Goal: Task Accomplishment & Management: Use online tool/utility

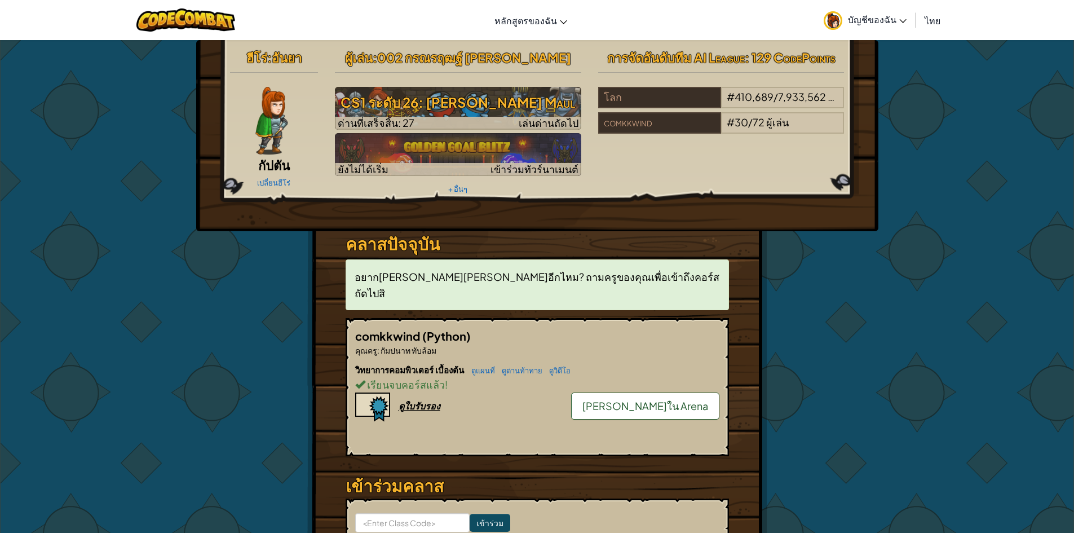
click at [662, 392] on link "[PERSON_NAME]ใน Arena" at bounding box center [645, 405] width 148 height 27
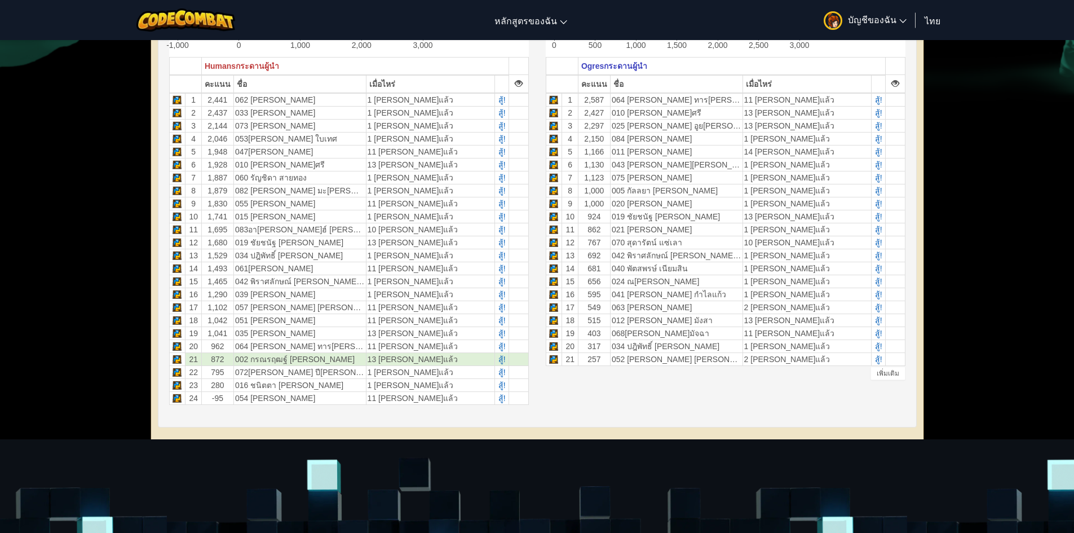
scroll to position [56, 0]
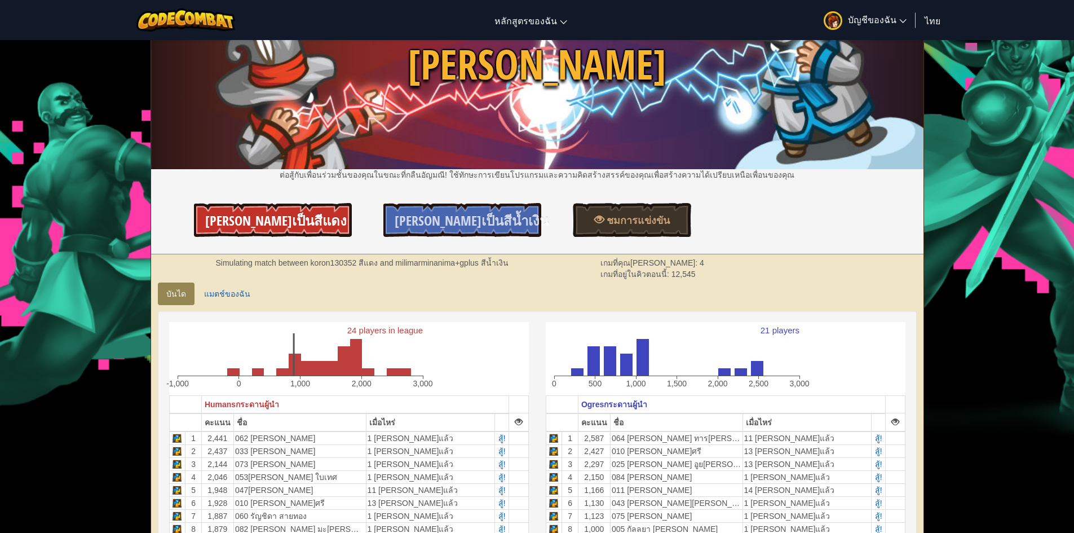
click at [299, 204] on link "[PERSON_NAME]เป็นสีแดง" at bounding box center [273, 220] width 158 height 34
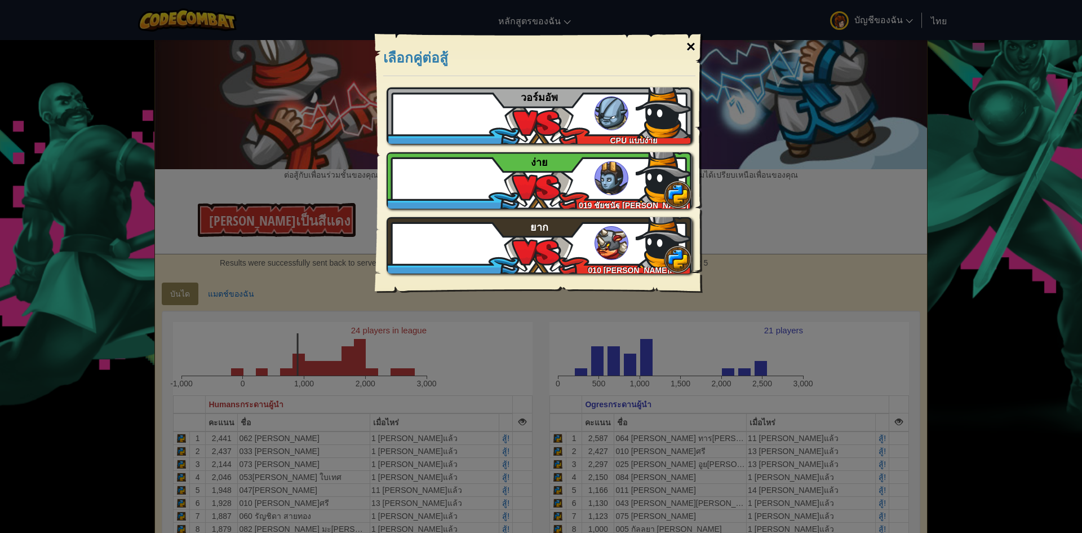
click at [696, 46] on div "×" at bounding box center [691, 46] width 26 height 33
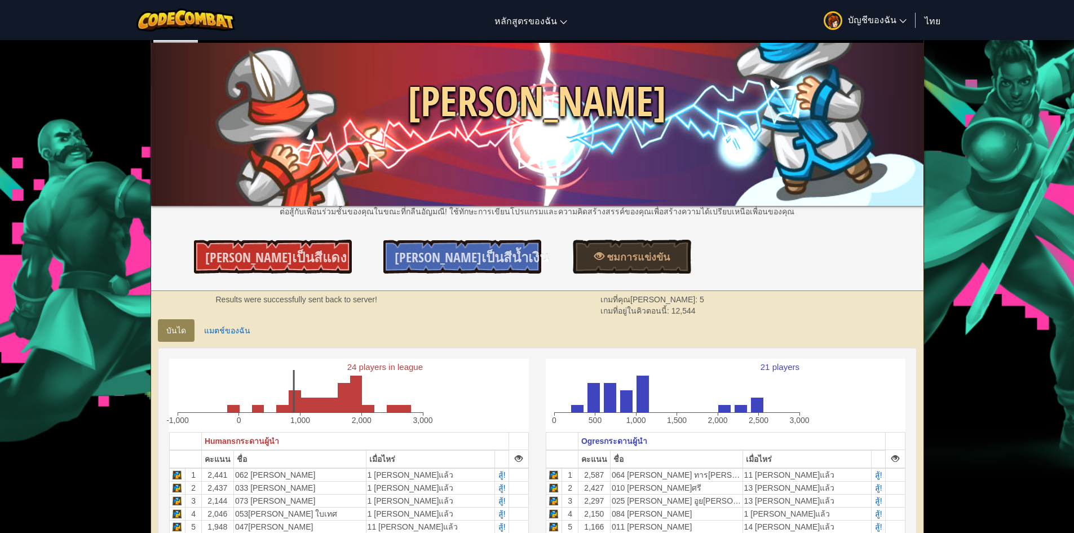
scroll to position [0, 0]
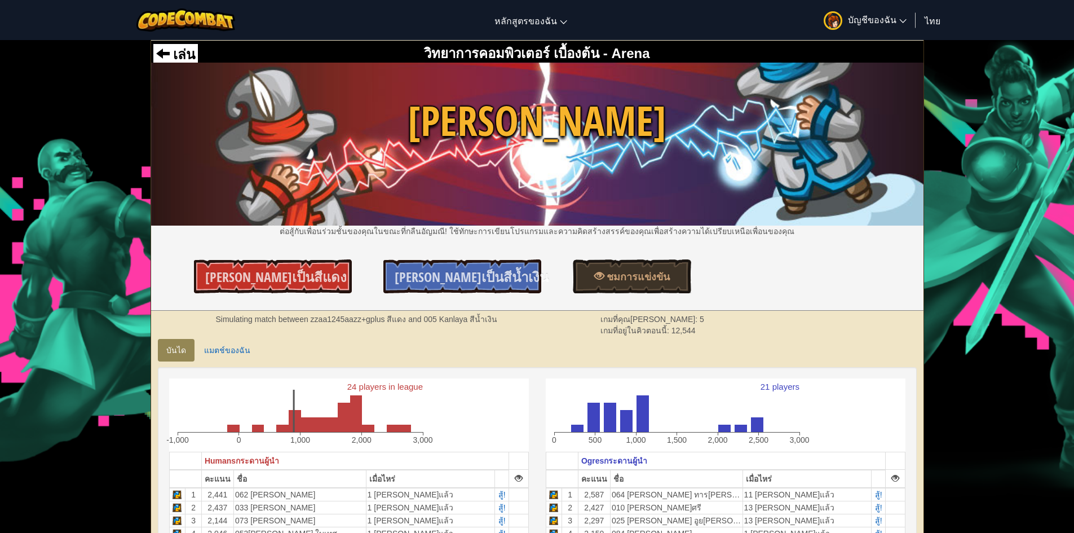
click at [189, 62] on div "เล่น" at bounding box center [175, 54] width 45 height 21
click at [188, 52] on span "เล่น" at bounding box center [183, 54] width 26 height 15
select select "th"
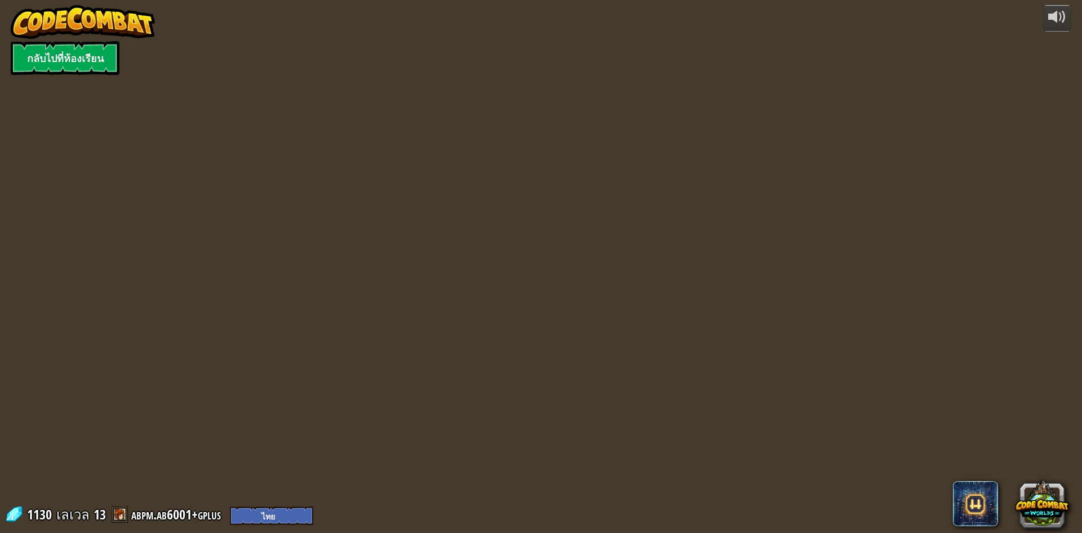
select select "th"
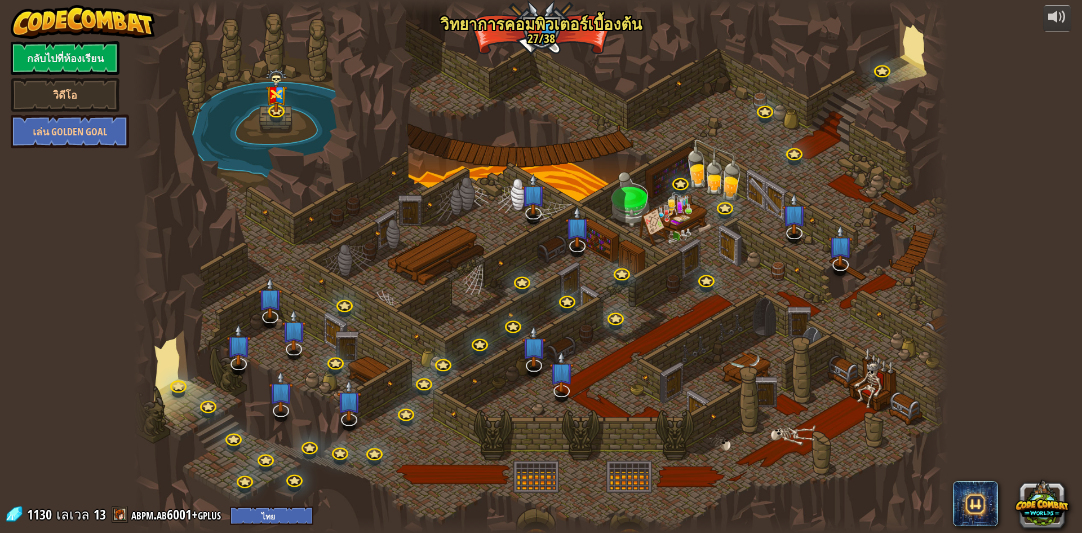
select select "th"
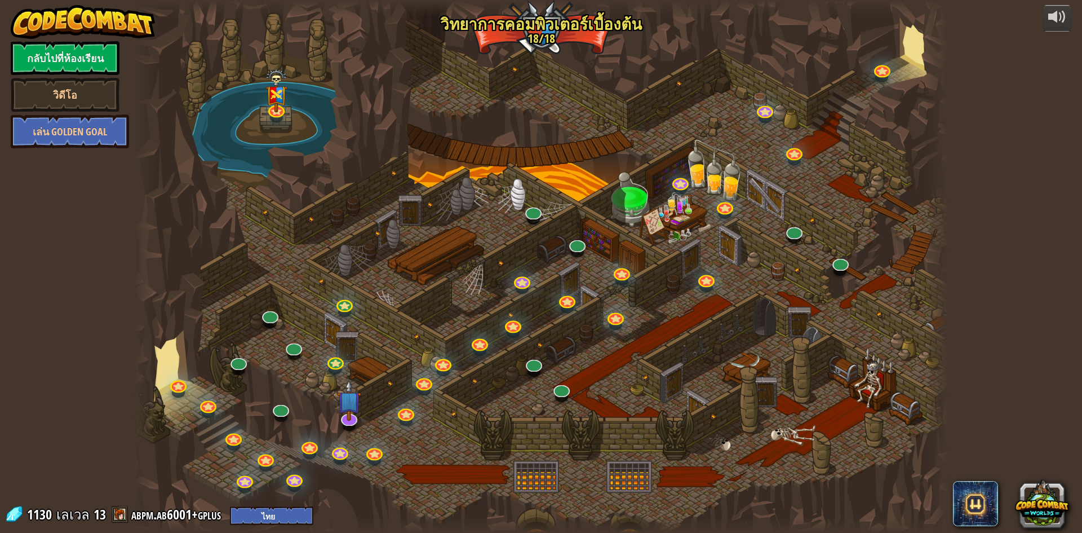
drag, startPoint x: 187, startPoint y: 51, endPoint x: 476, endPoint y: 126, distance: 299.1
click at [476, 126] on div at bounding box center [541, 266] width 815 height 533
click at [627, 320] on div at bounding box center [541, 266] width 815 height 533
click at [621, 320] on link at bounding box center [615, 314] width 23 height 23
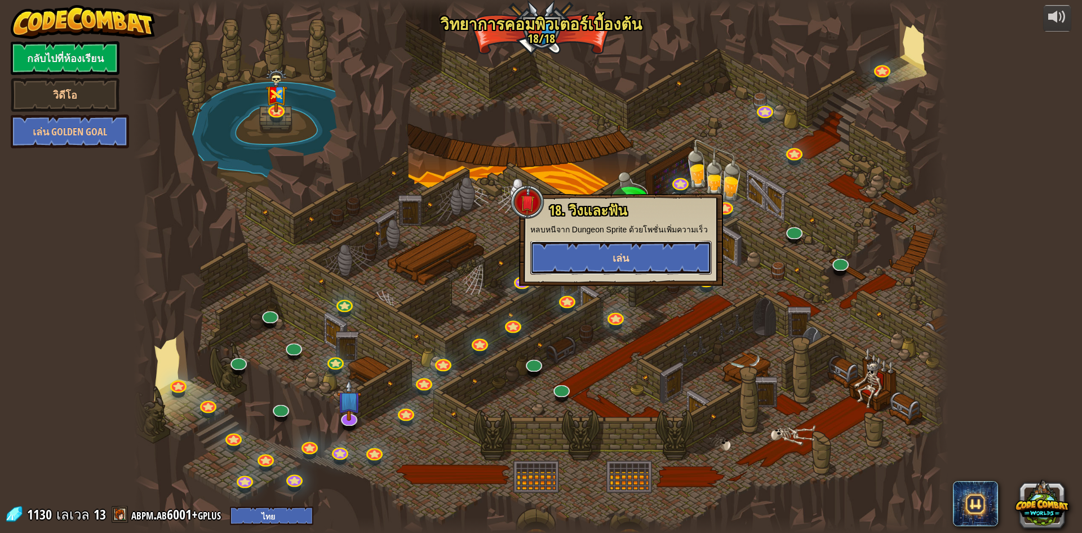
click at [621, 262] on span "เล่น" at bounding box center [621, 258] width 16 height 14
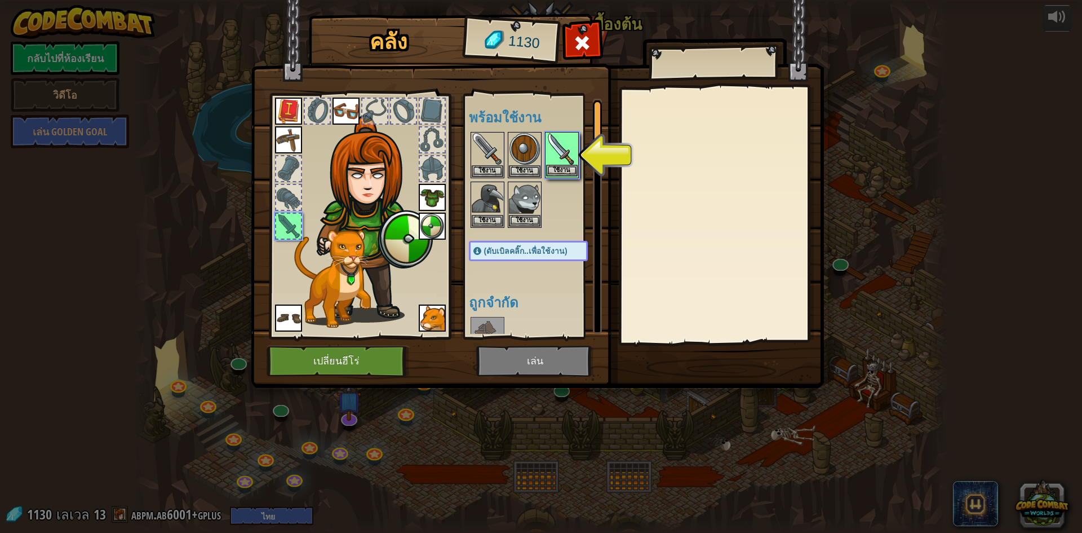
click at [559, 159] on img at bounding box center [562, 149] width 32 height 32
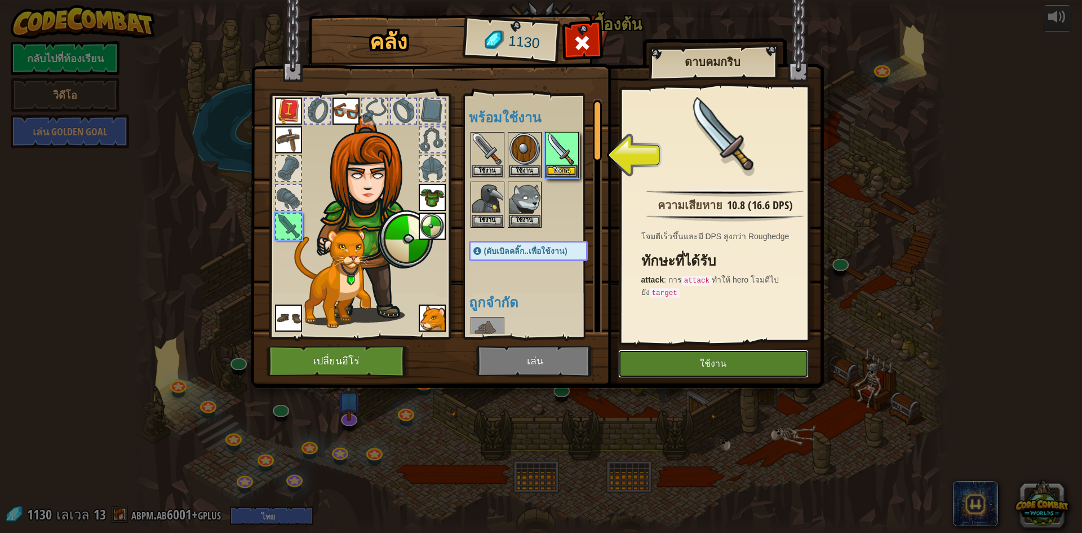
click at [651, 363] on button "ใช้งาน" at bounding box center [713, 363] width 190 height 28
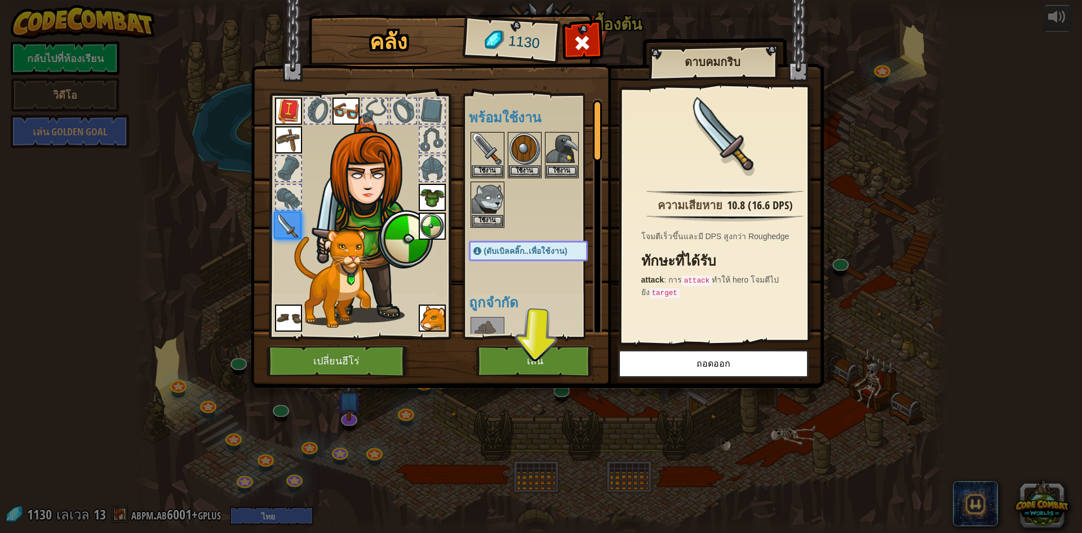
drag, startPoint x: 540, startPoint y: 385, endPoint x: 537, endPoint y: 365, distance: 20.6
click at [539, 380] on img at bounding box center [537, 183] width 573 height 409
click at [537, 365] on button "เล่น" at bounding box center [535, 360] width 118 height 31
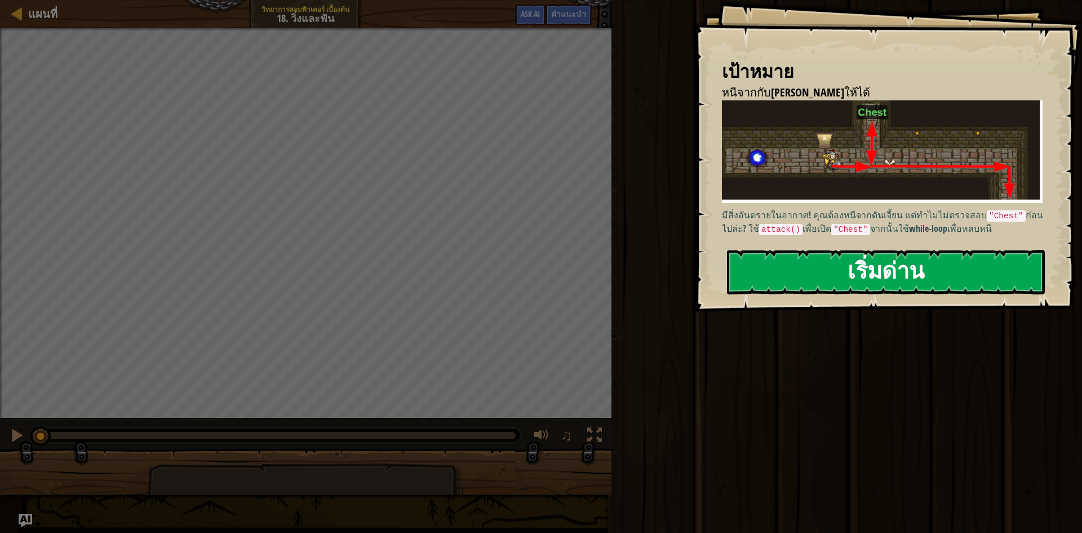
click at [924, 222] on strong "while-loop" at bounding box center [928, 228] width 38 height 12
click at [904, 255] on button "เริ่มด่าน" at bounding box center [886, 272] width 318 height 45
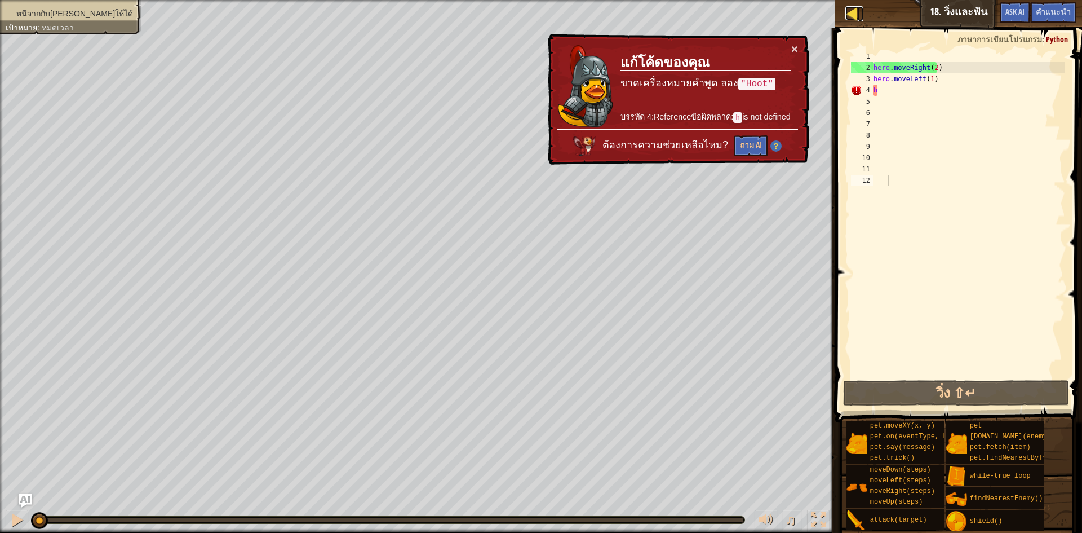
click at [857, 11] on div at bounding box center [852, 13] width 14 height 14
select select "th"
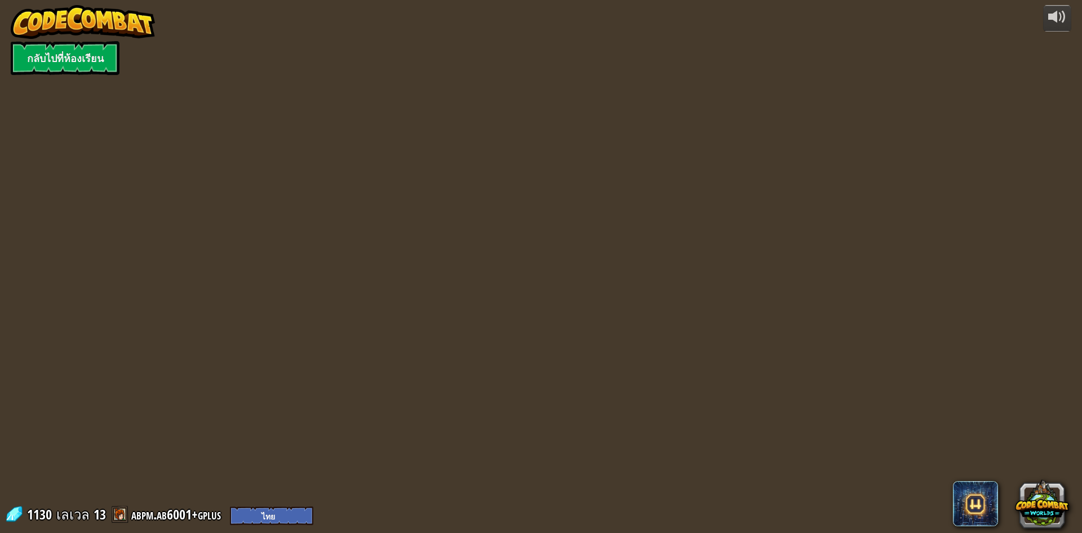
select select "th"
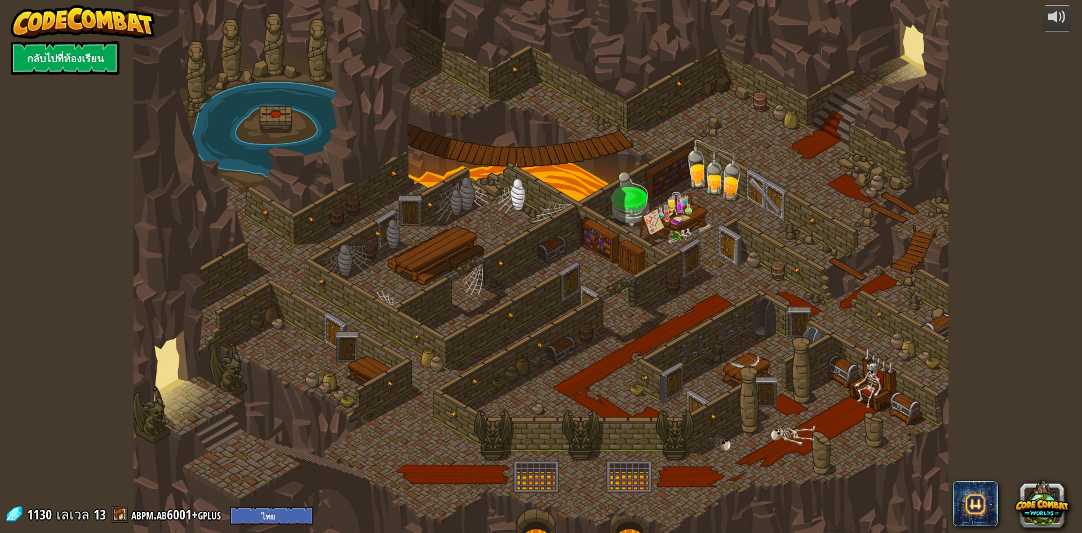
select select "th"
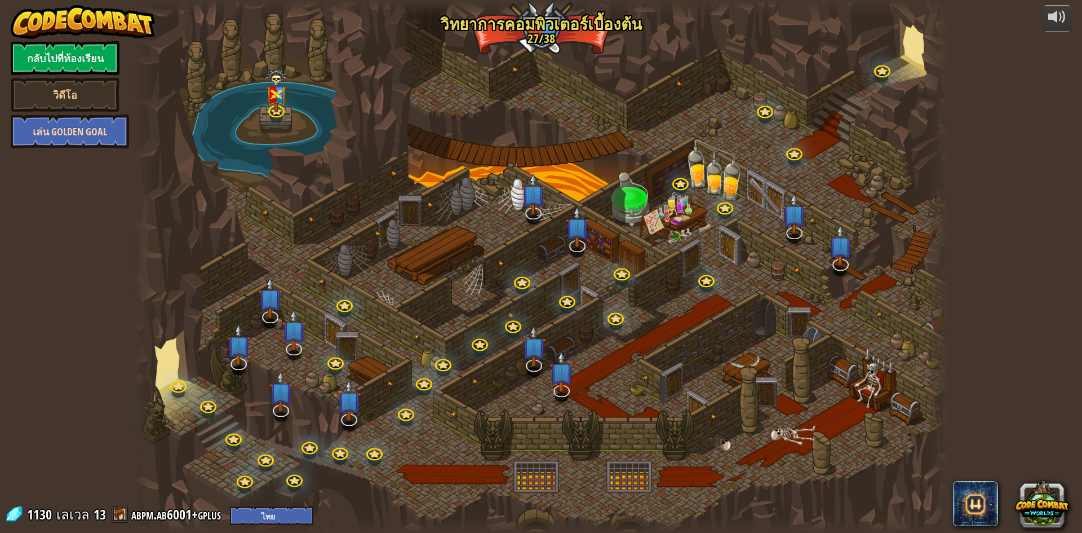
select select "th"
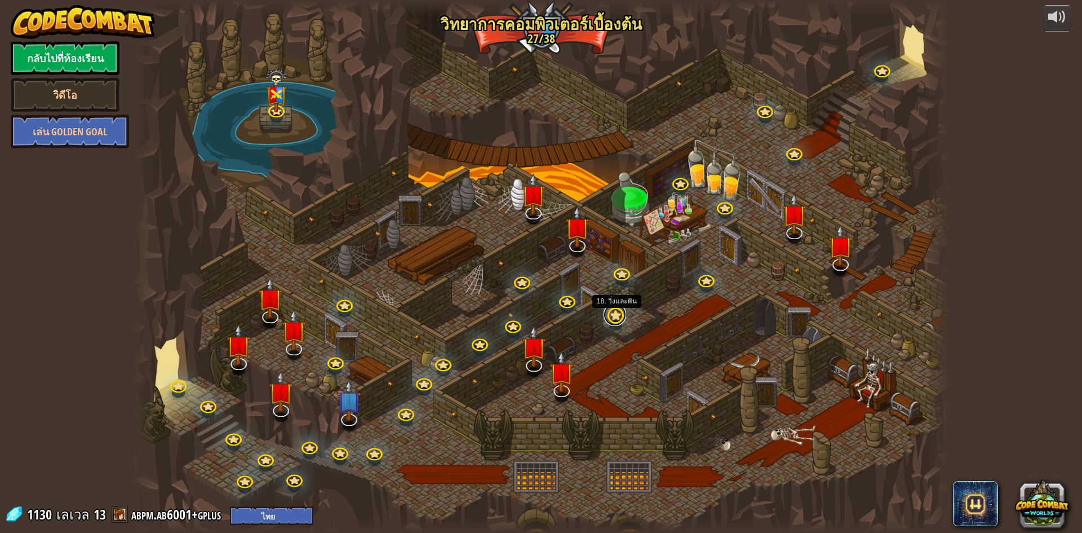
click at [613, 321] on link at bounding box center [615, 314] width 23 height 23
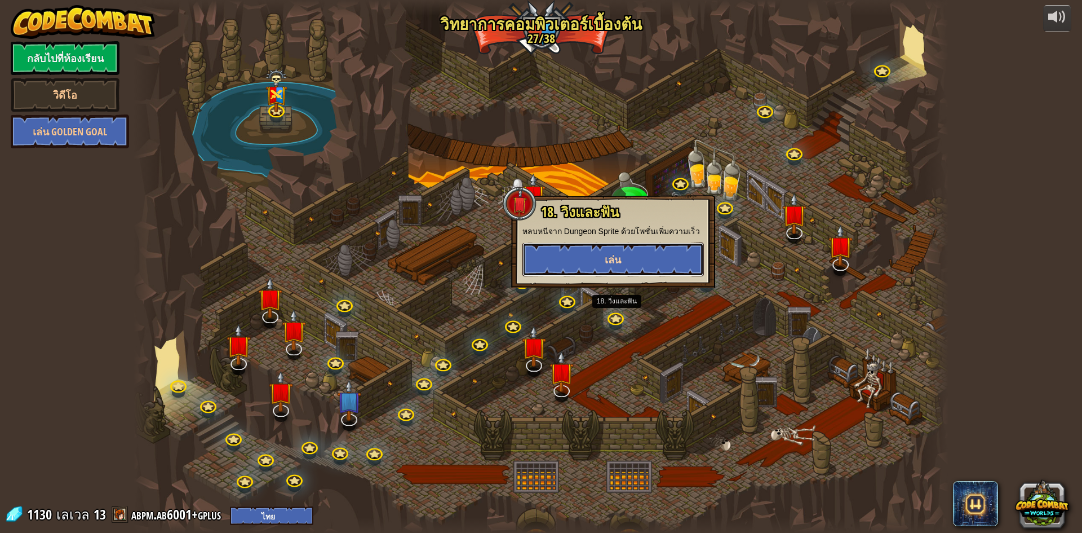
click at [615, 254] on span "เล่น" at bounding box center [613, 259] width 16 height 14
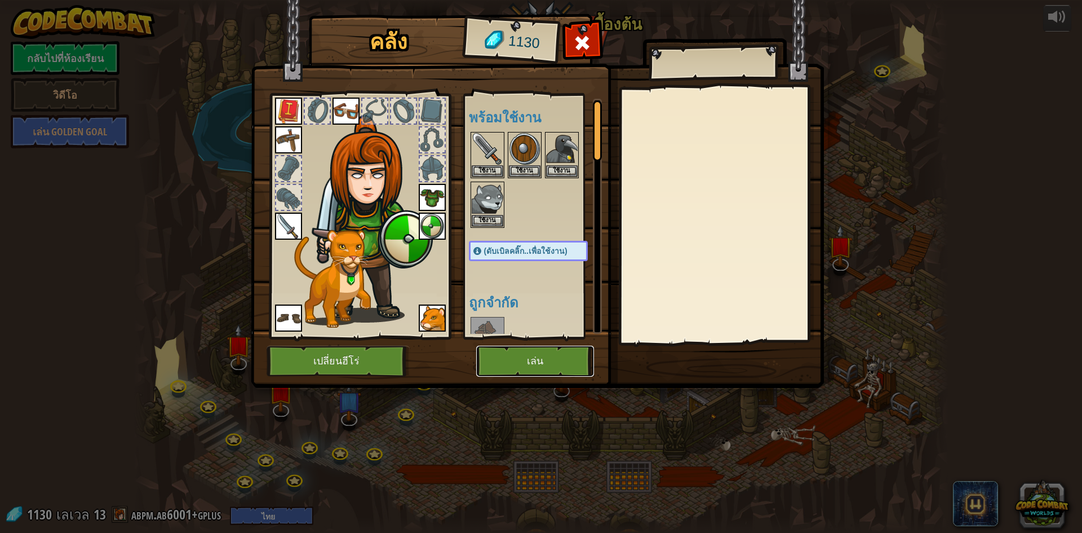
click at [504, 361] on button "เล่น" at bounding box center [535, 360] width 118 height 31
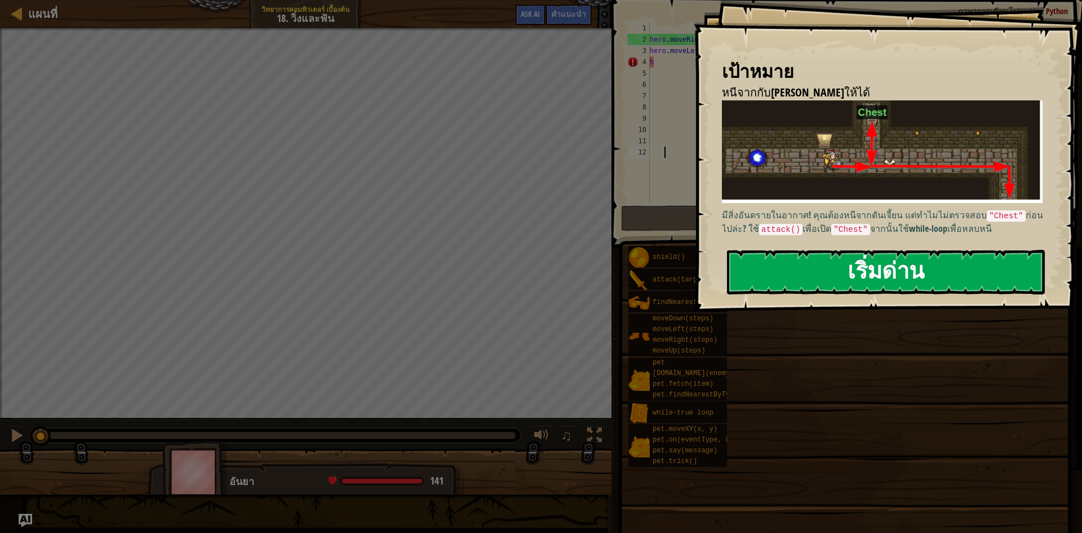
click at [766, 264] on button "เริ่มด่าน" at bounding box center [886, 272] width 318 height 45
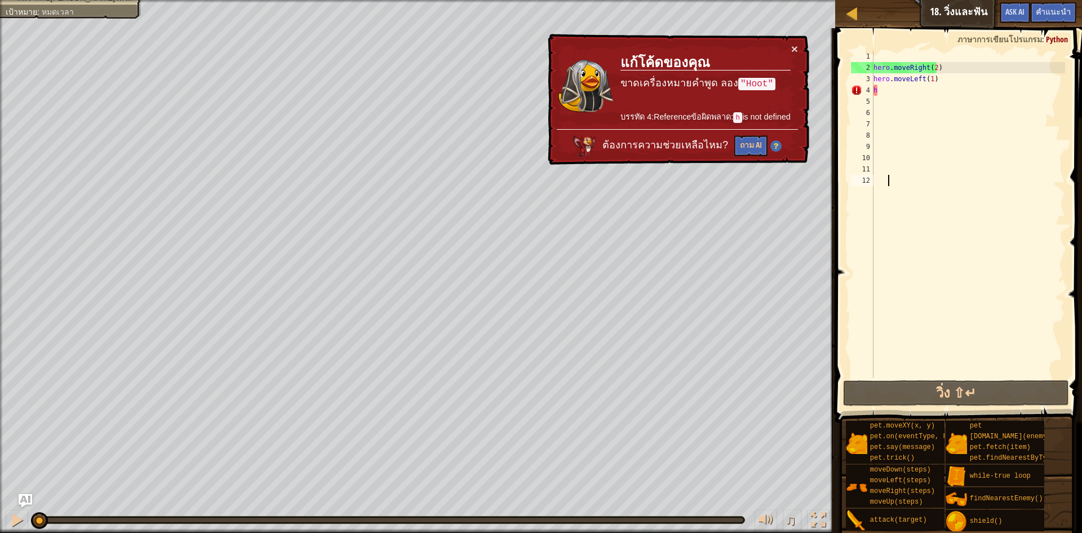
select select "th"
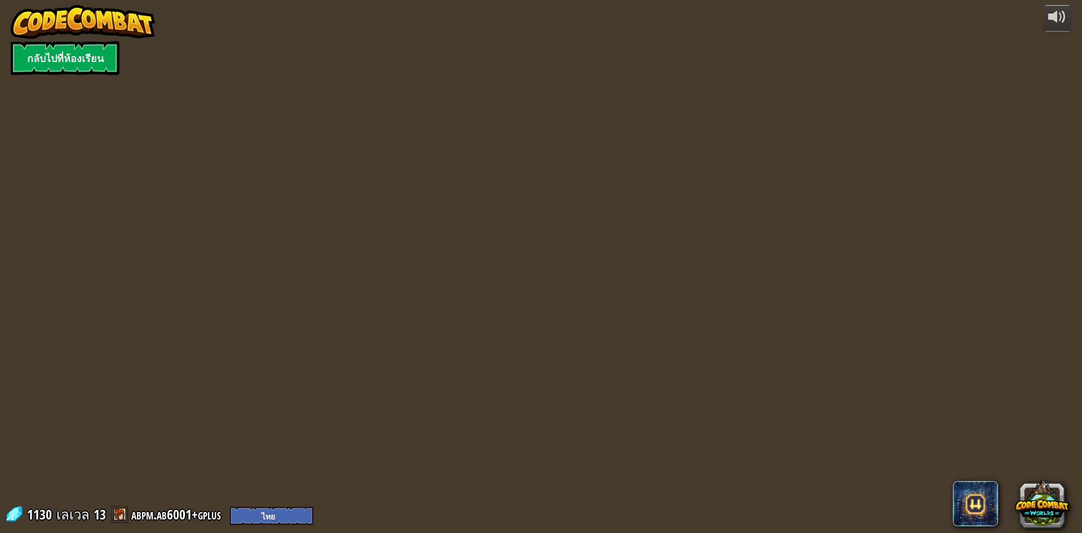
select select "th"
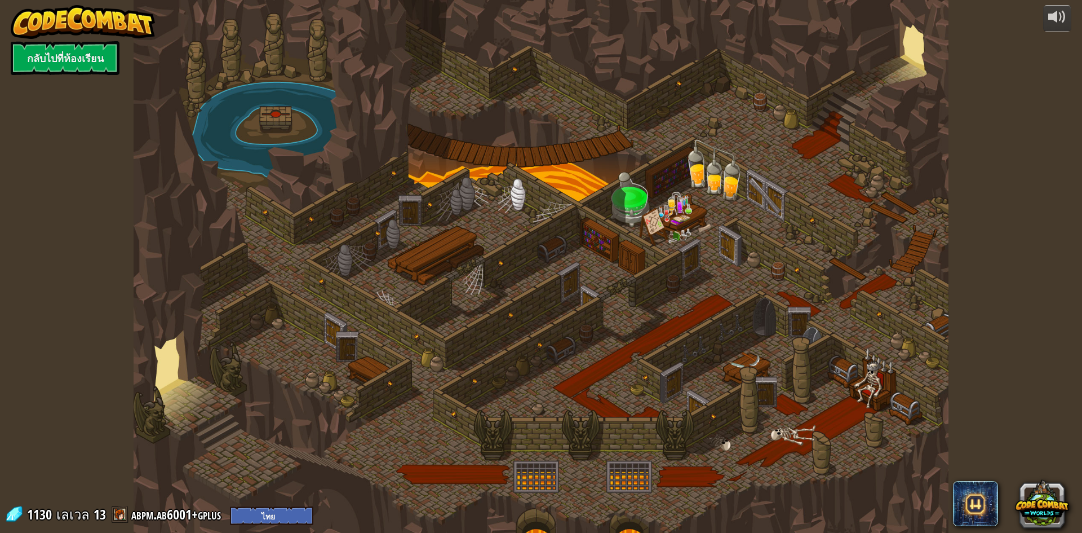
select select "th"
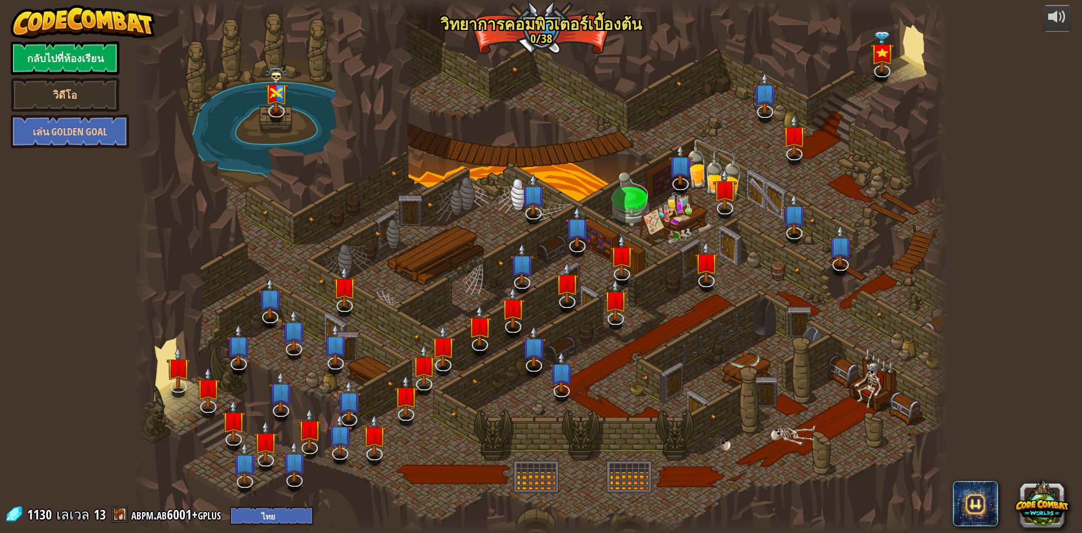
select select "th"
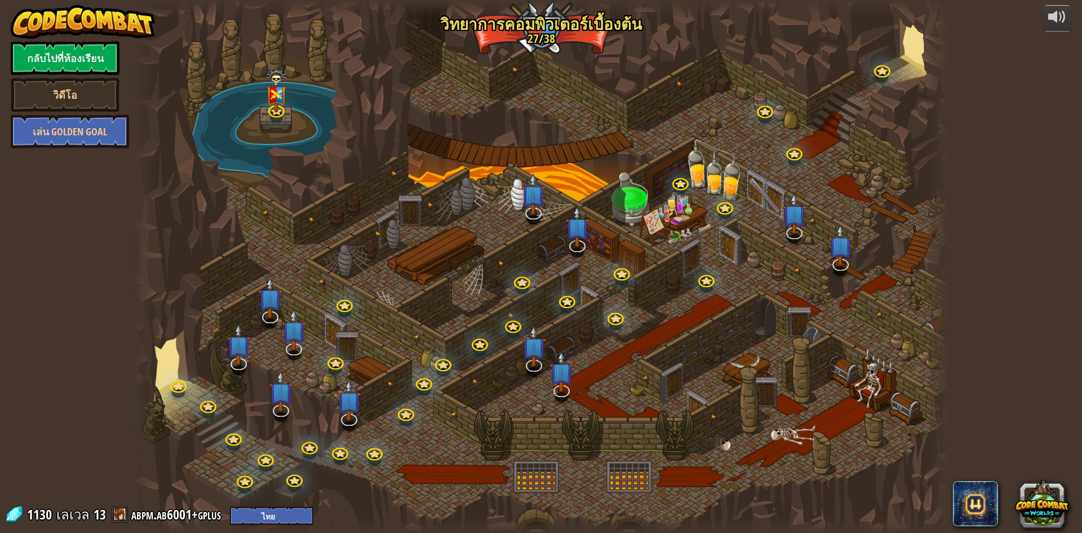
select select "th"
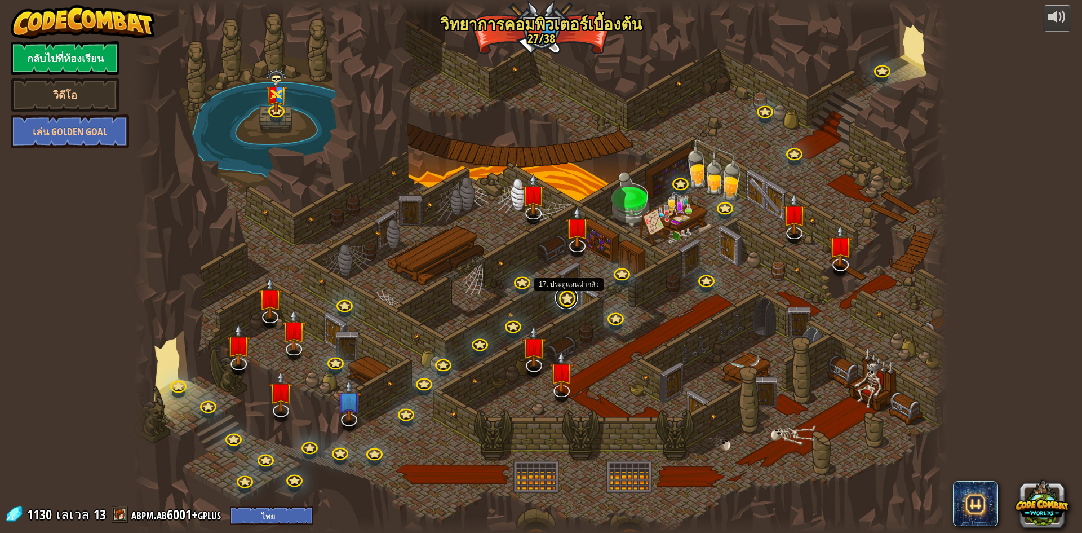
click at [570, 303] on link at bounding box center [566, 297] width 23 height 23
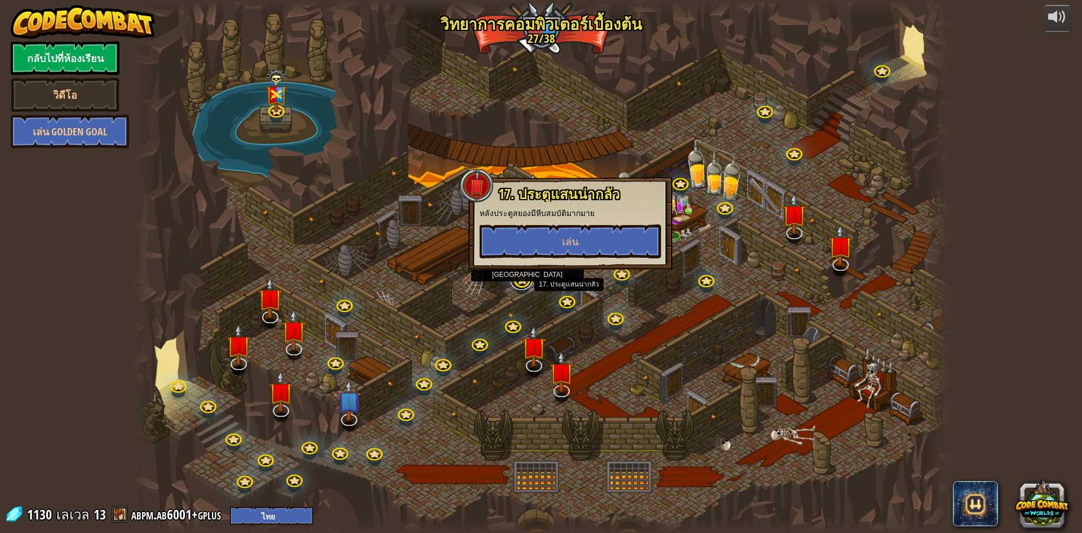
click at [518, 280] on link at bounding box center [521, 278] width 23 height 23
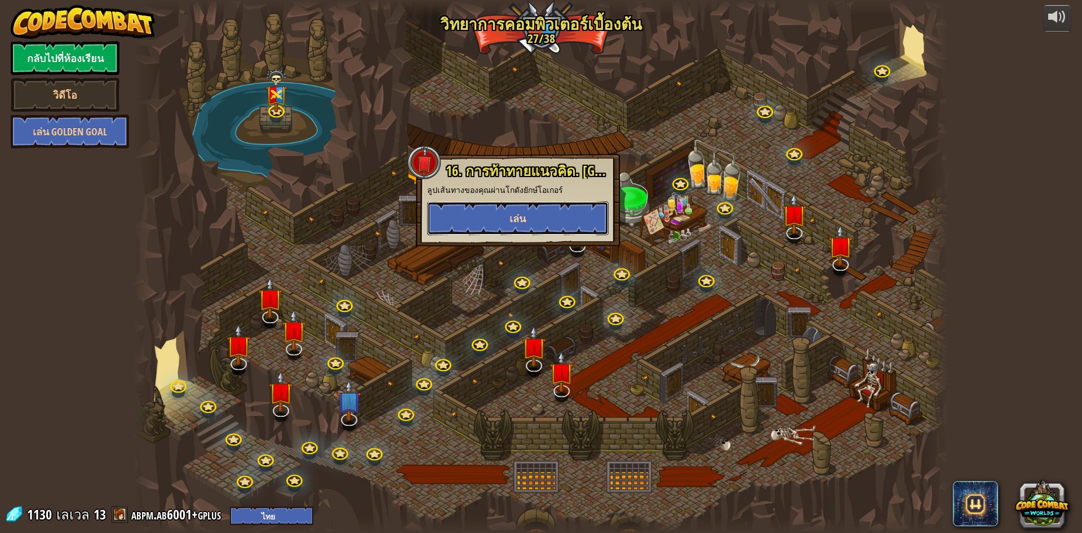
click at [535, 229] on button "เล่น" at bounding box center [517, 218] width 181 height 34
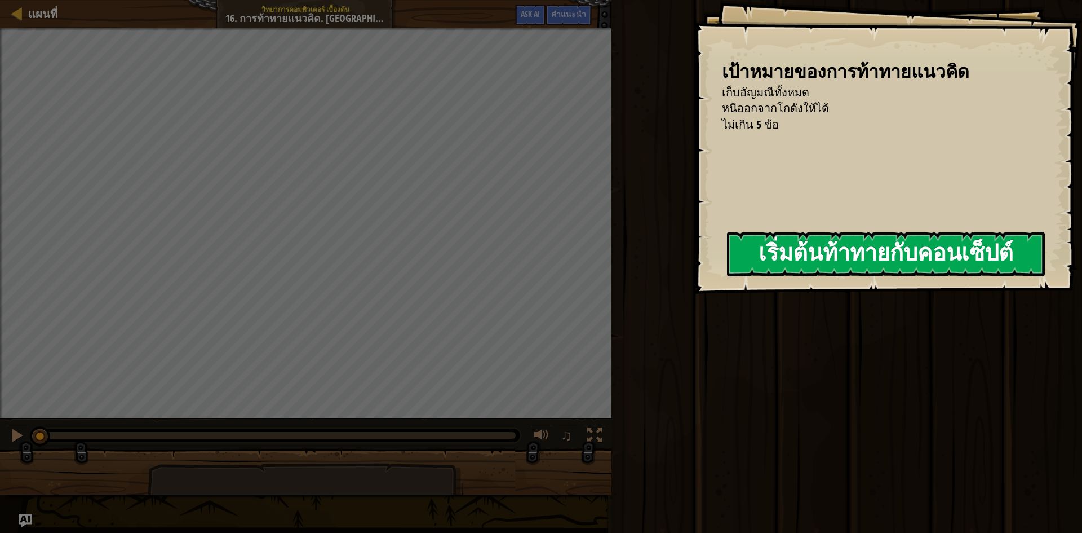
click at [866, 261] on button "เริ่มต้นท้าทายกับคอนเซ็ปต์" at bounding box center [886, 254] width 318 height 45
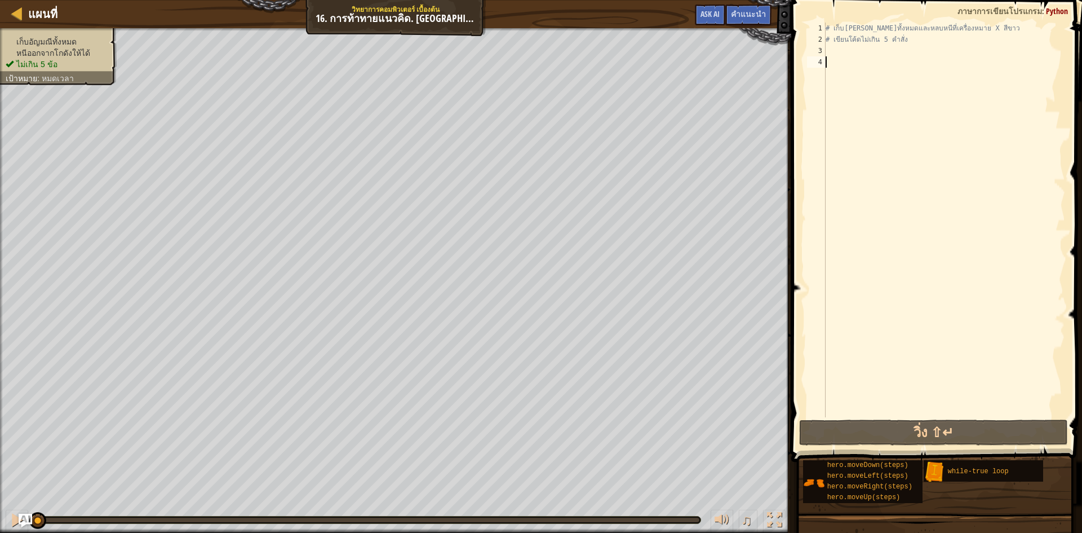
select select "th"
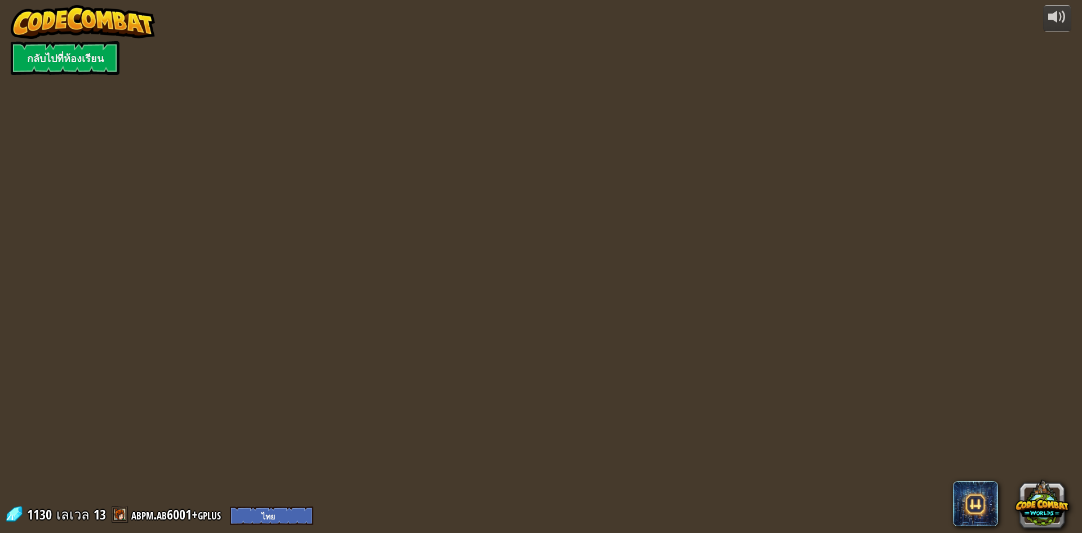
select select "th"
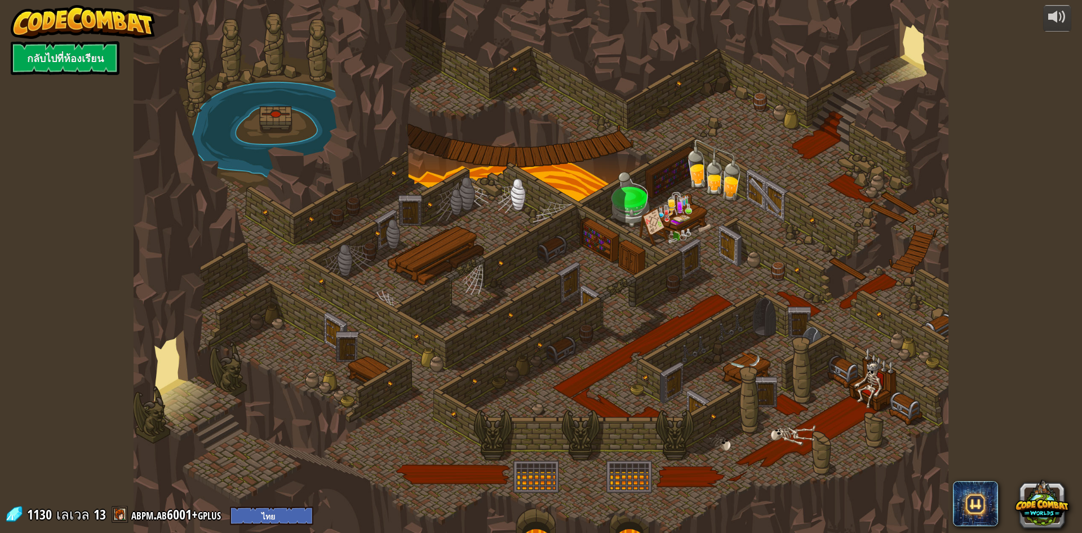
select select "th"
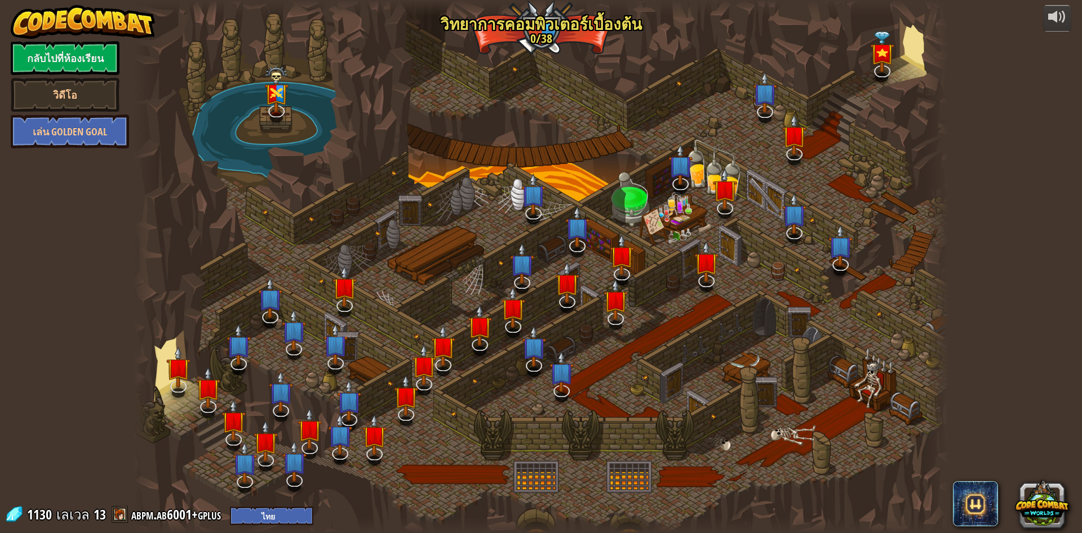
select select "th"
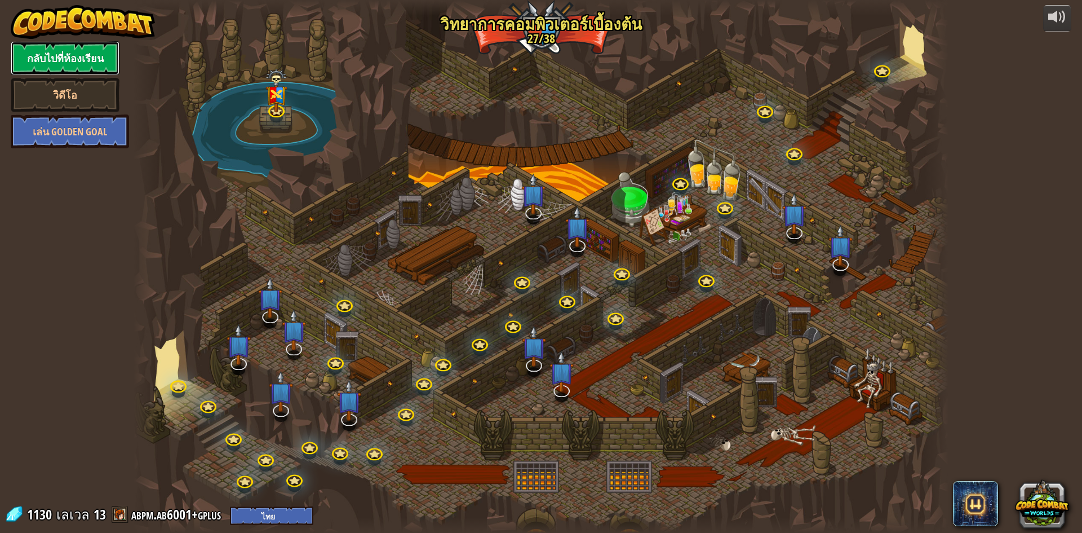
click at [88, 56] on link "กลับไปที่ห้องเรียน" at bounding box center [65, 58] width 109 height 34
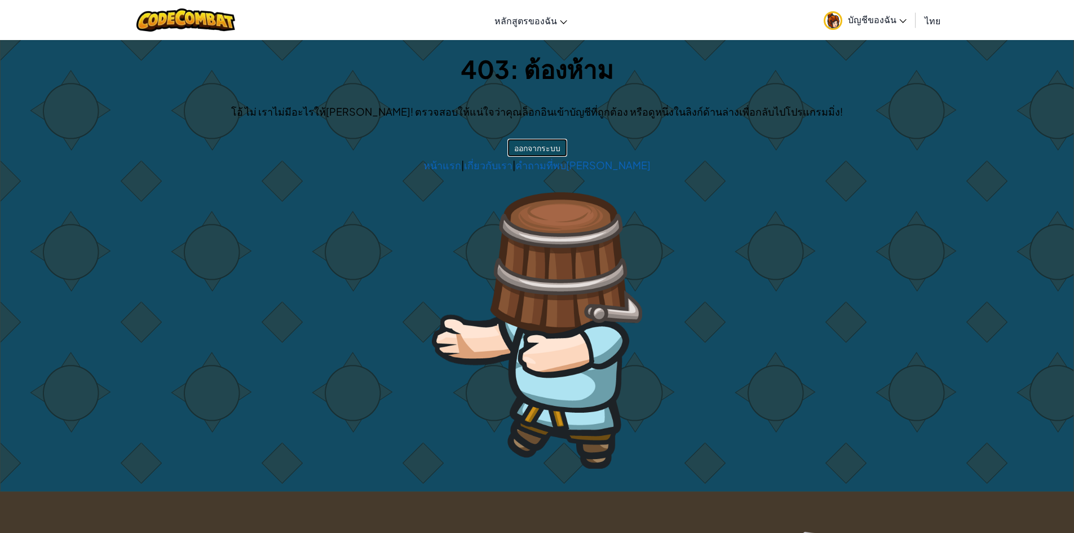
click at [531, 145] on button "ออกจากระบบ" at bounding box center [537, 148] width 60 height 18
